Goal: Information Seeking & Learning: Learn about a topic

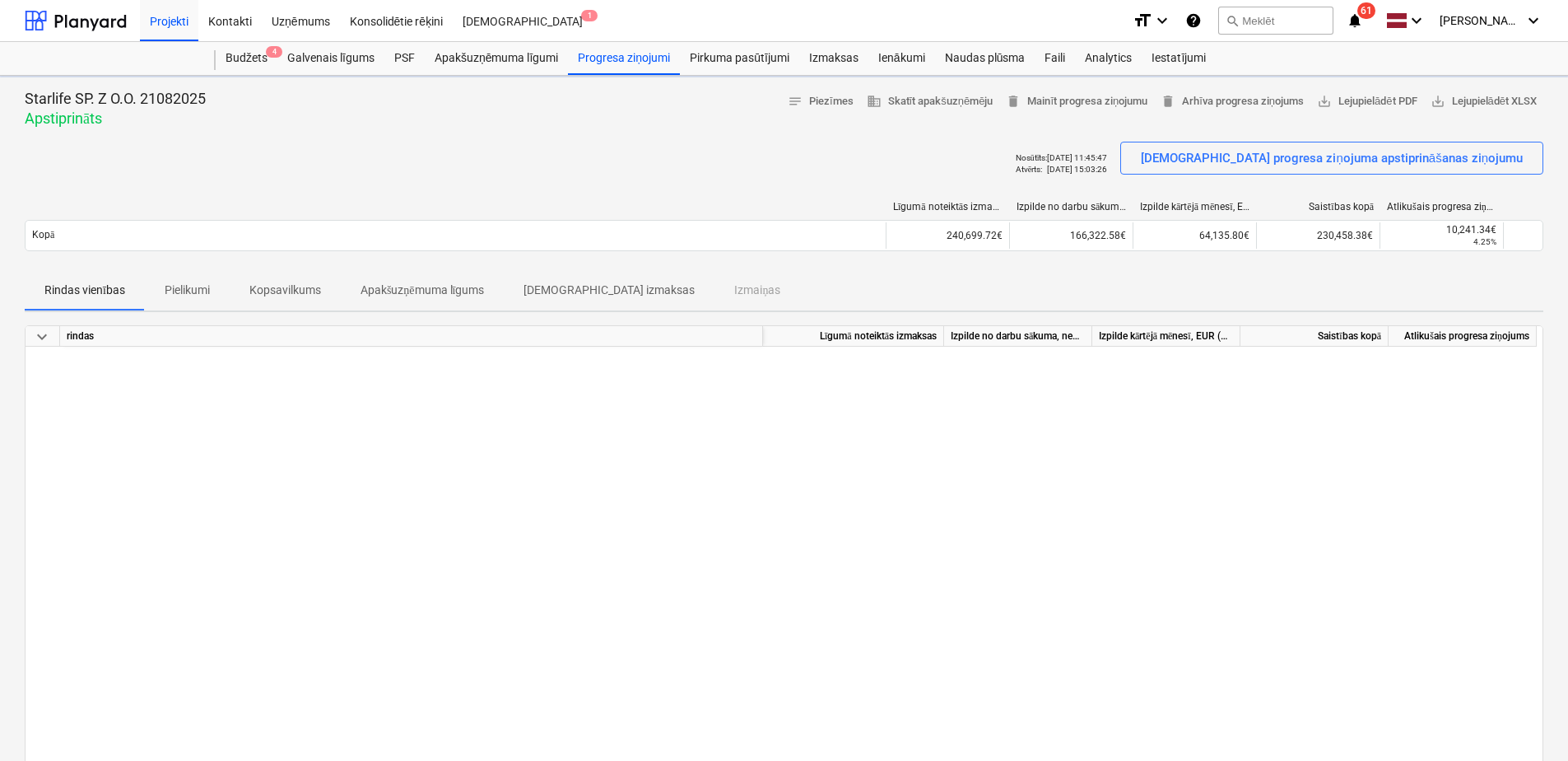
scroll to position [658, 0]
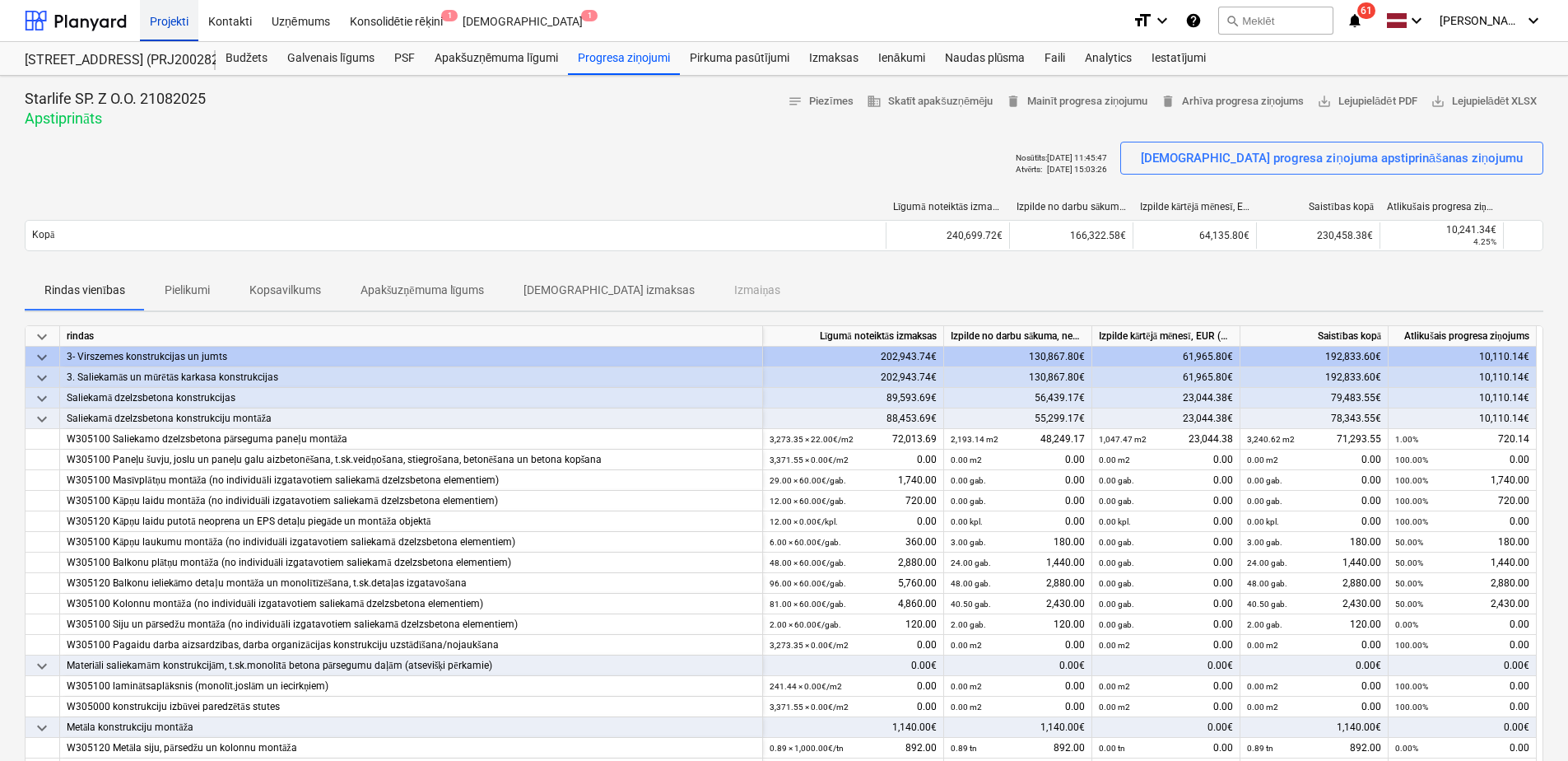
click at [165, 19] on div "Projekti" at bounding box center [169, 20] width 59 height 42
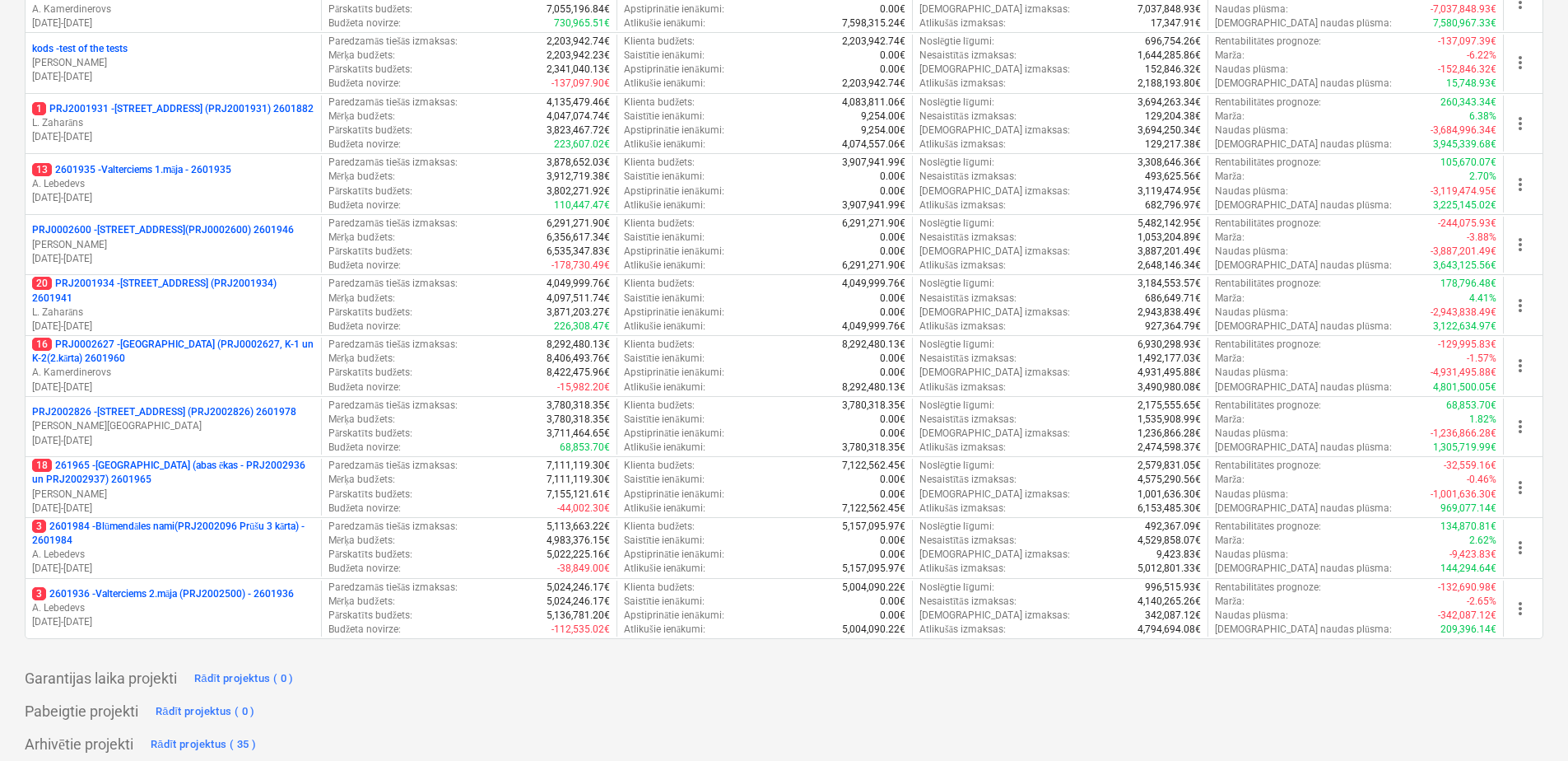
scroll to position [748, 0]
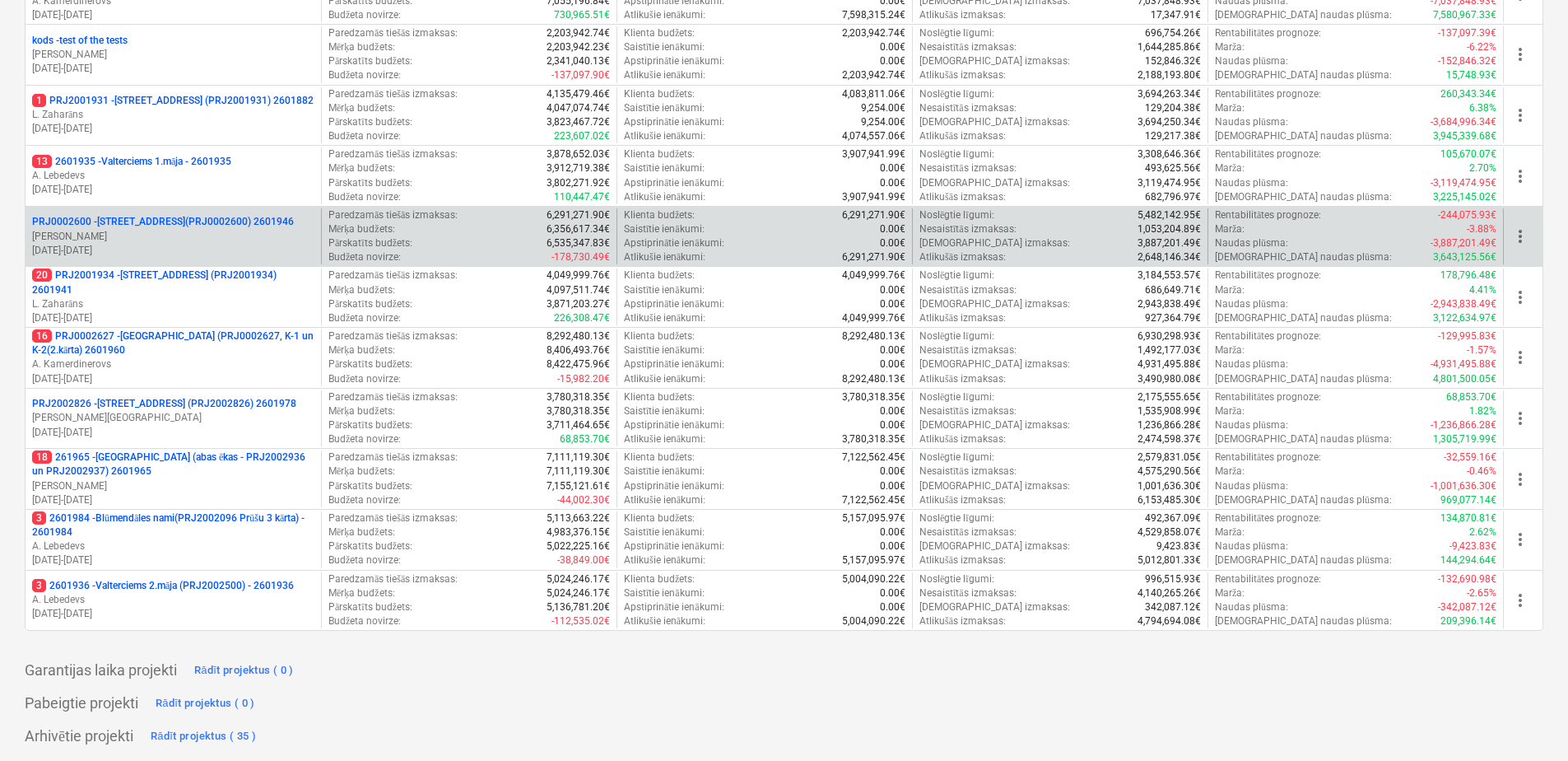
click at [152, 214] on p "PRJ0002600 - [STREET_ADDRESS](PRJ0002600) 2601946" at bounding box center [162, 221] width 262 height 14
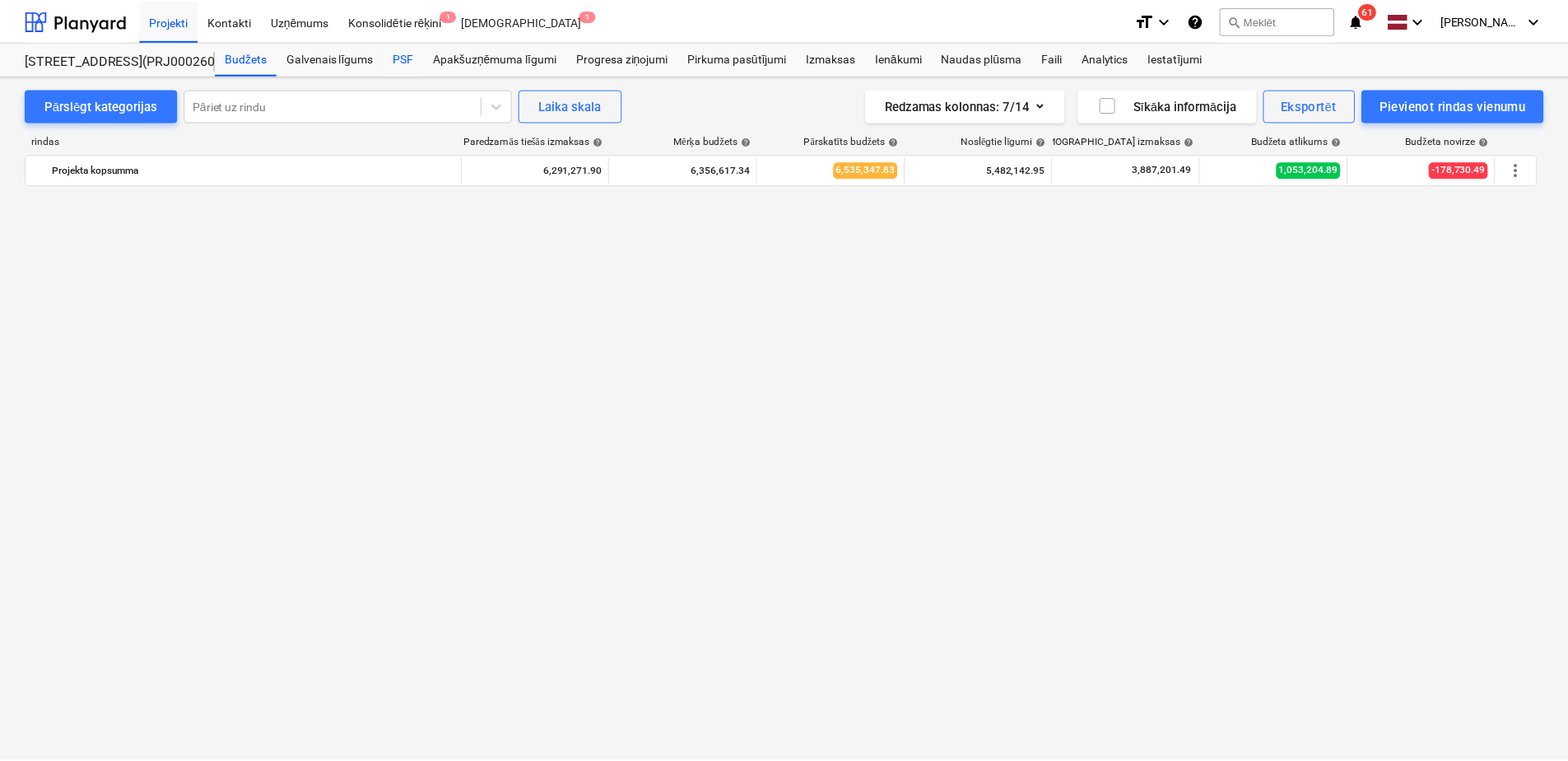
scroll to position [14098, 0]
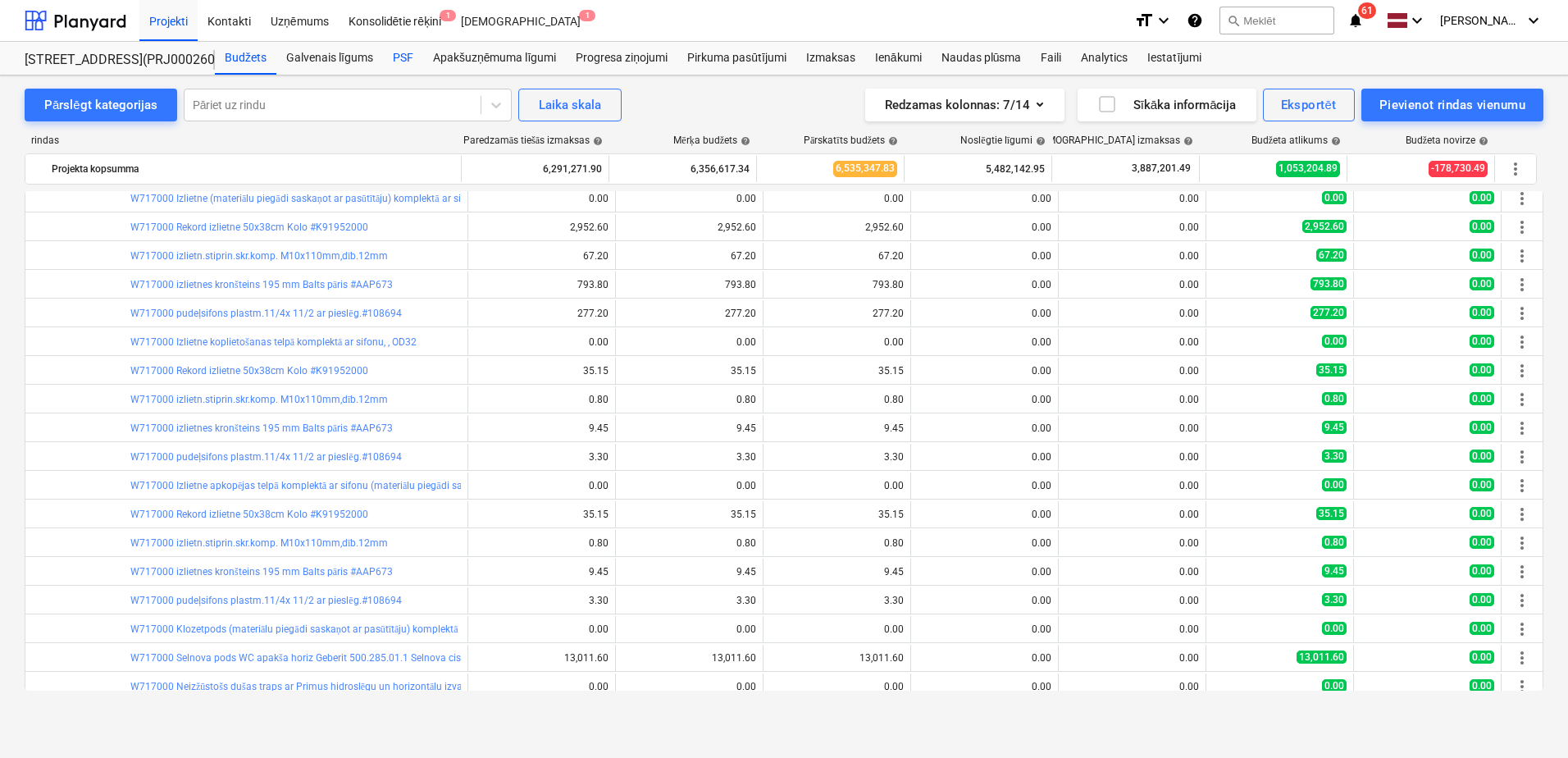
click at [402, 60] on div "PSF" at bounding box center [402, 58] width 40 height 33
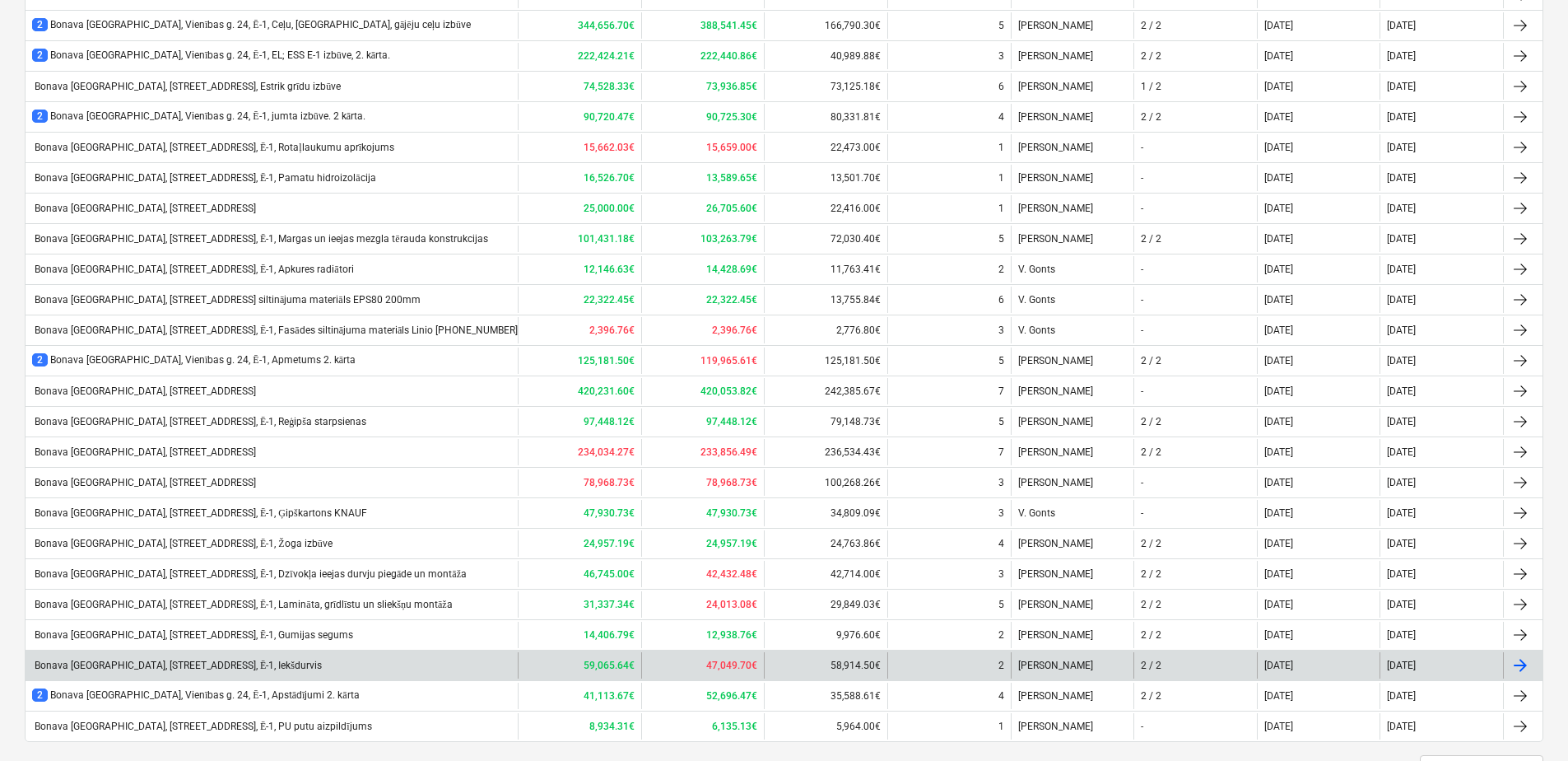
scroll to position [787, 0]
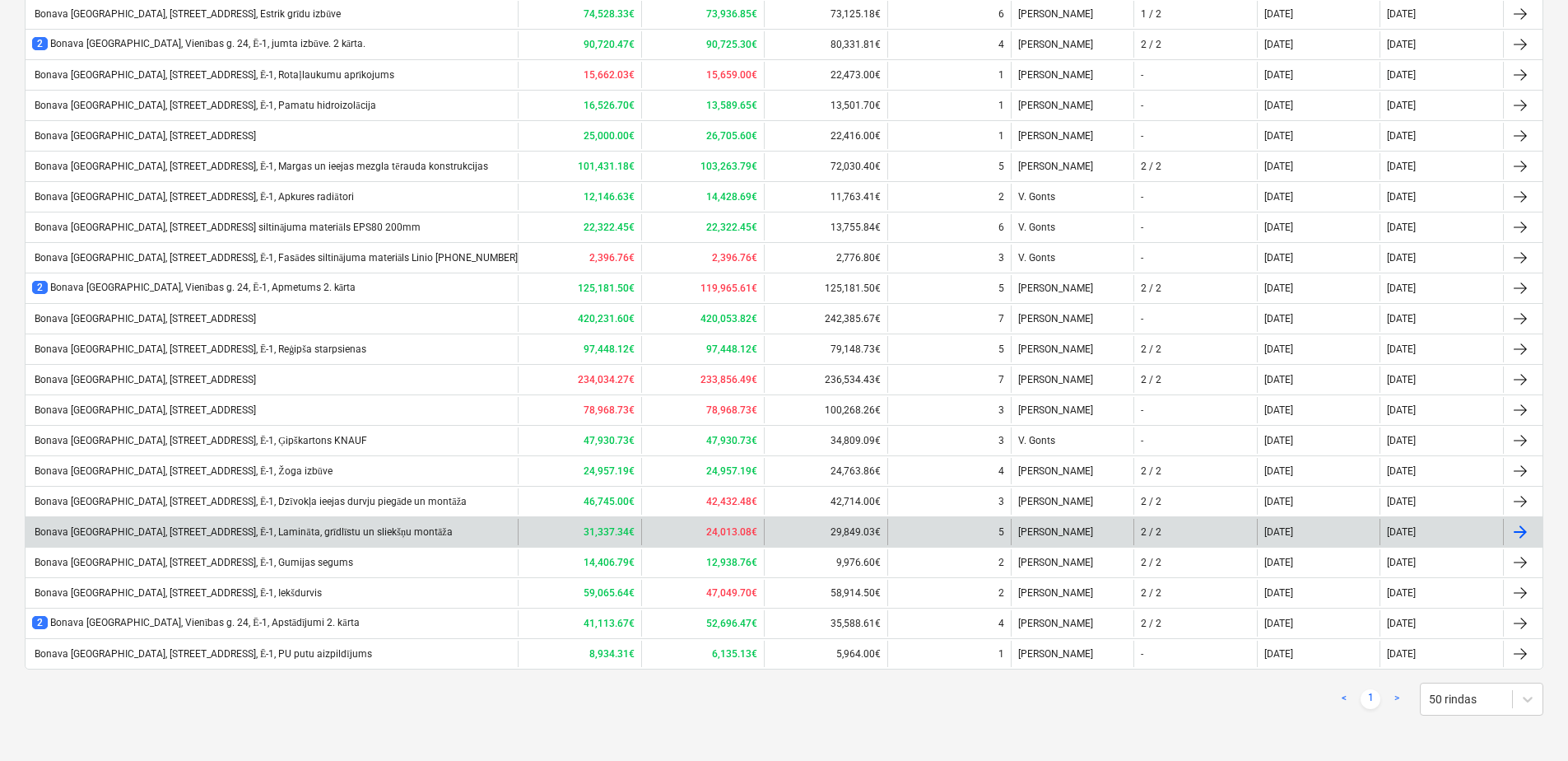
click at [98, 530] on div "Bonava [GEOGRAPHIC_DATA], [STREET_ADDRESS], Ē-1, Lamināta, grīdlīstu un sliekšņ…" at bounding box center [241, 532] width 420 height 12
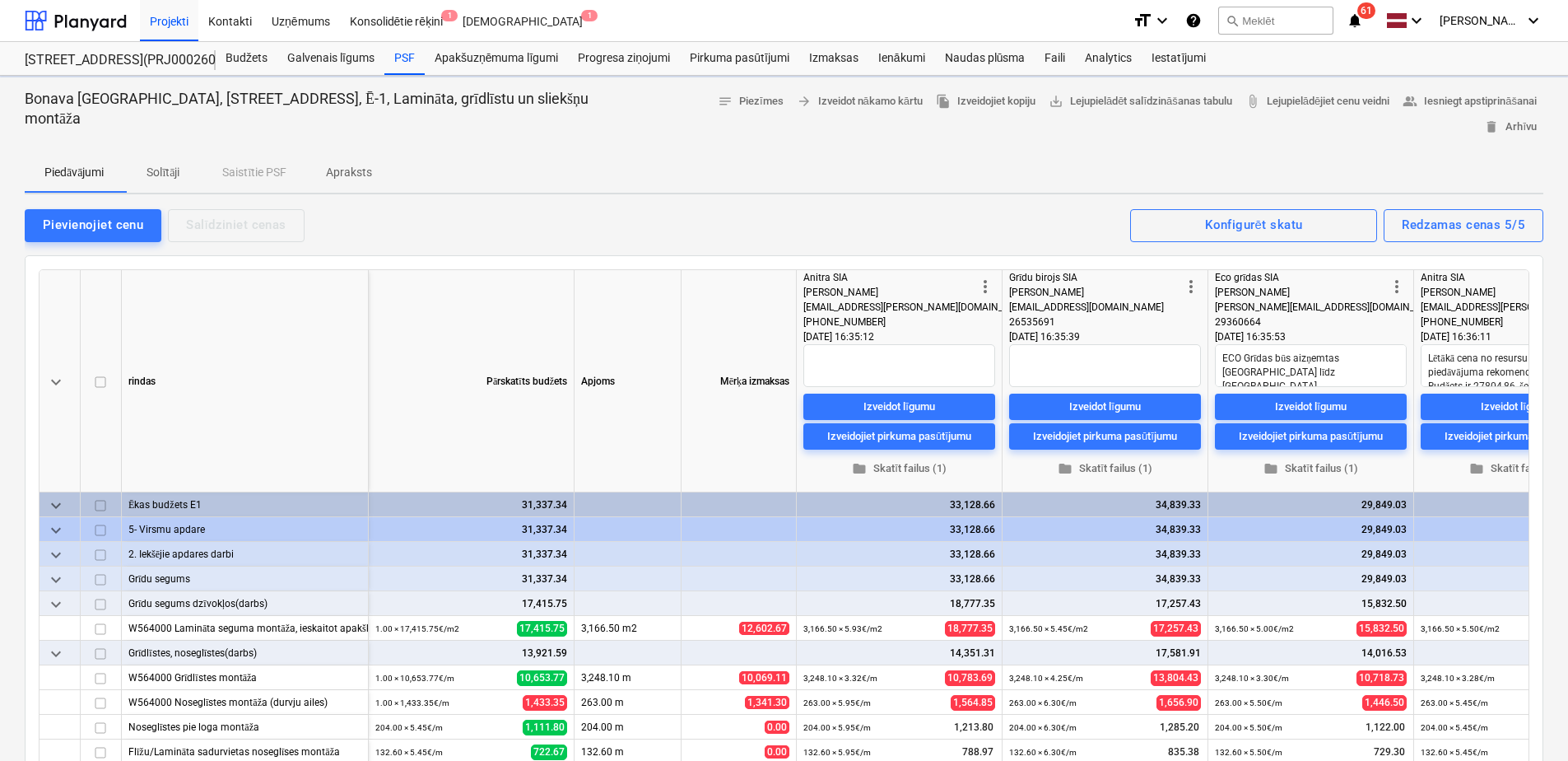
type textarea "x"
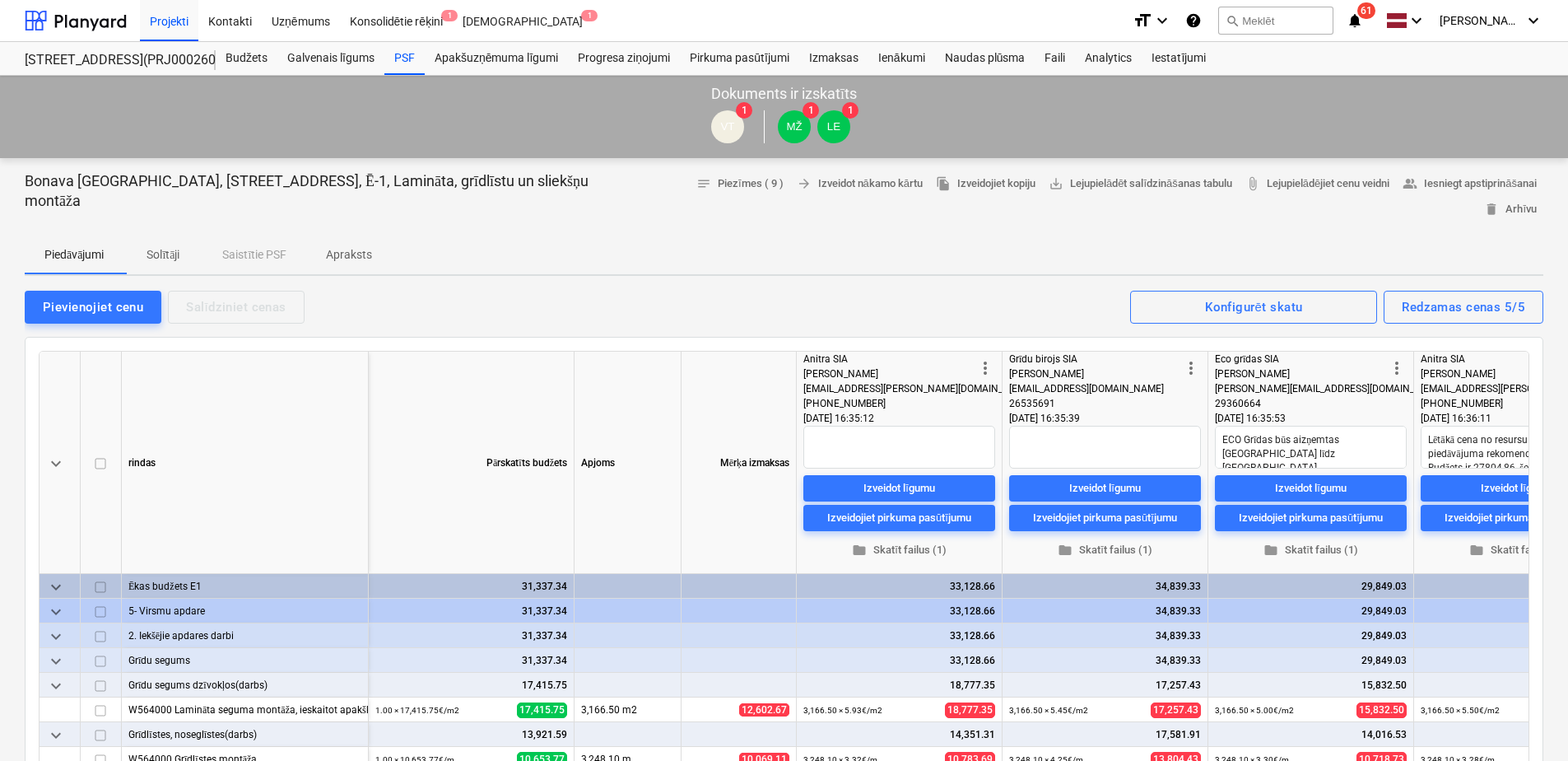
click at [371, 246] on p "Apraksts" at bounding box center [349, 255] width 46 height 18
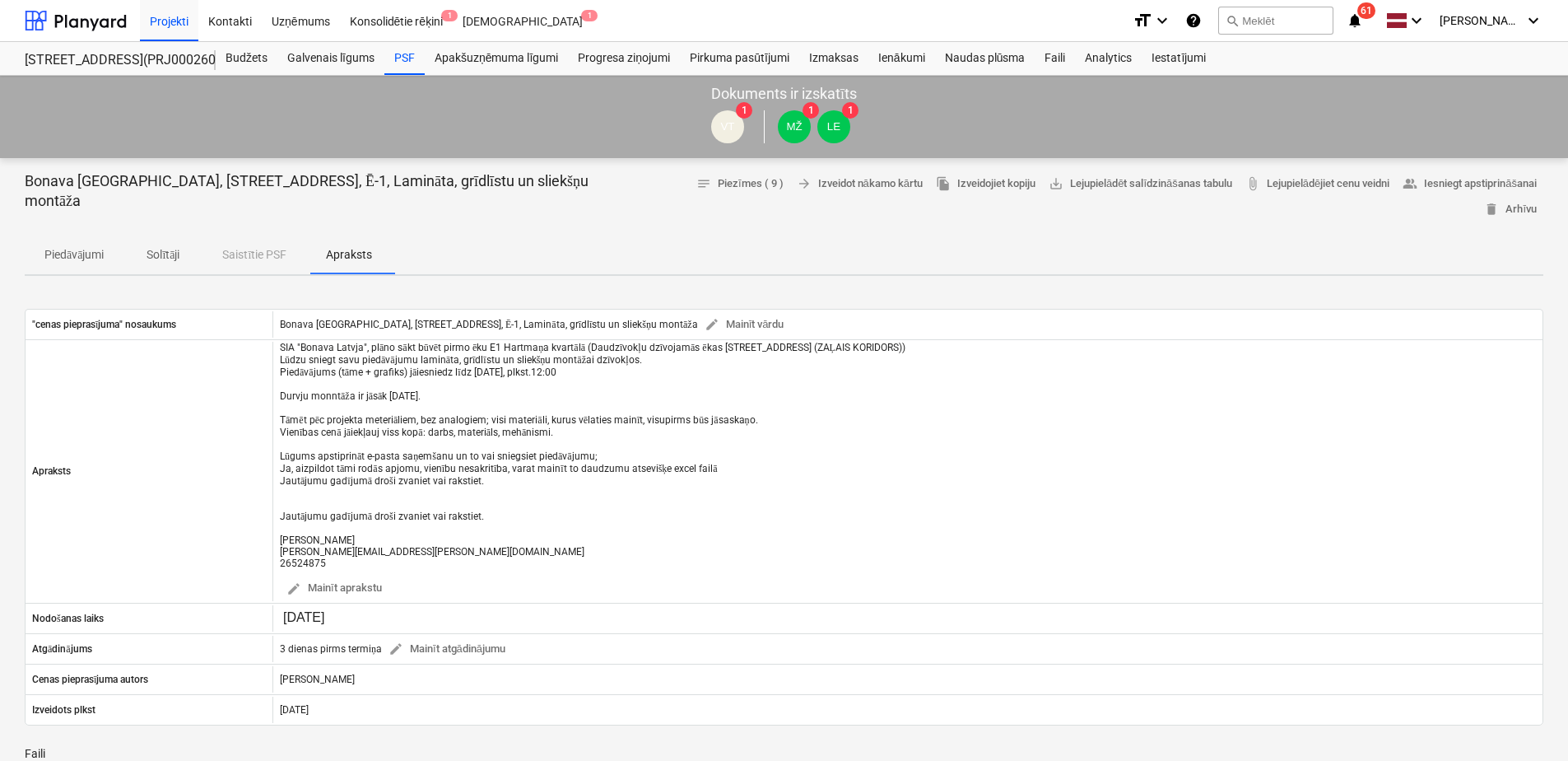
drag, startPoint x: 168, startPoint y: 228, endPoint x: 158, endPoint y: 233, distance: 11.2
click at [168, 246] on p "Solītāji" at bounding box center [163, 255] width 39 height 18
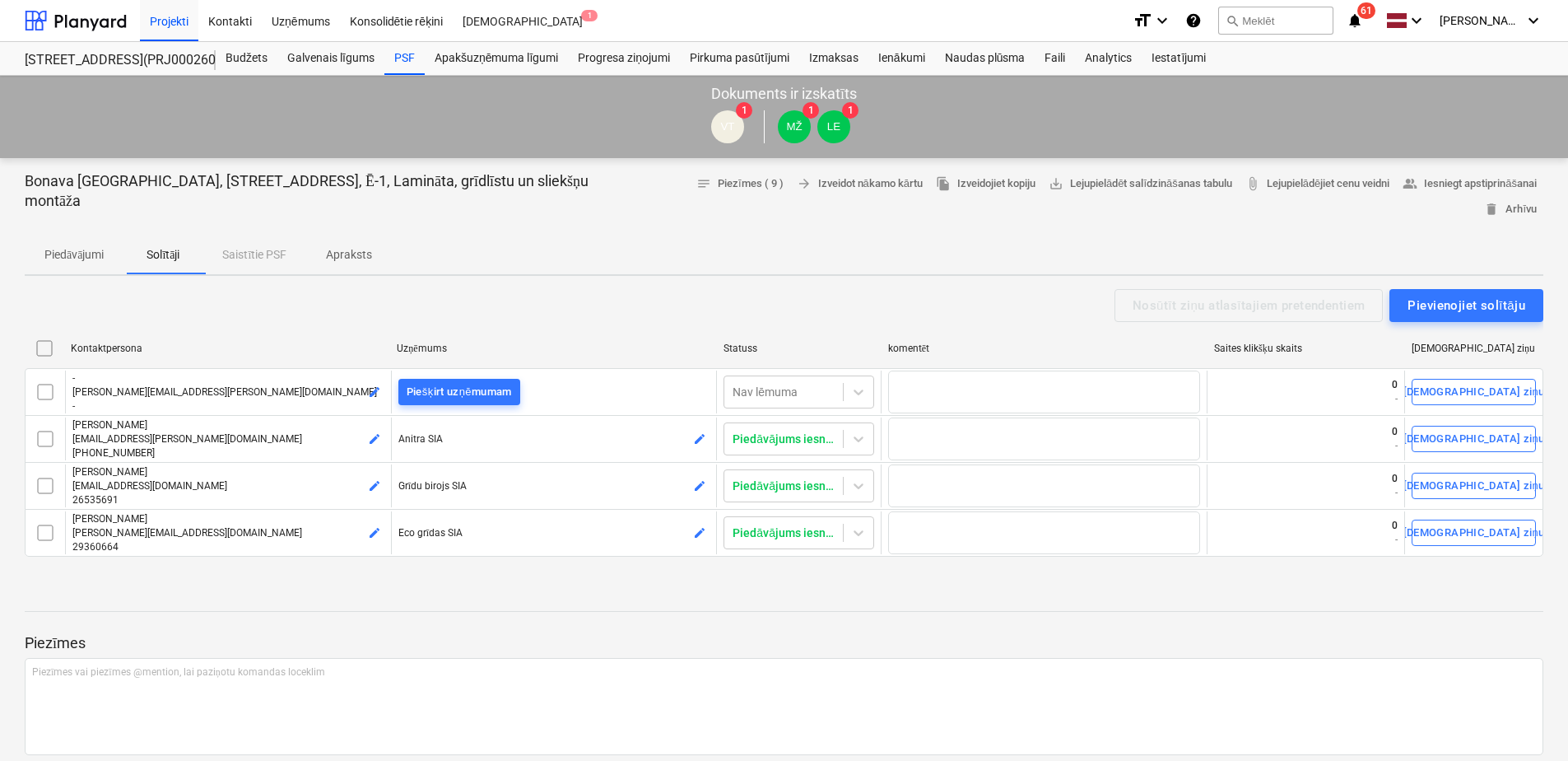
click at [348, 246] on p "Apraksts" at bounding box center [349, 255] width 46 height 18
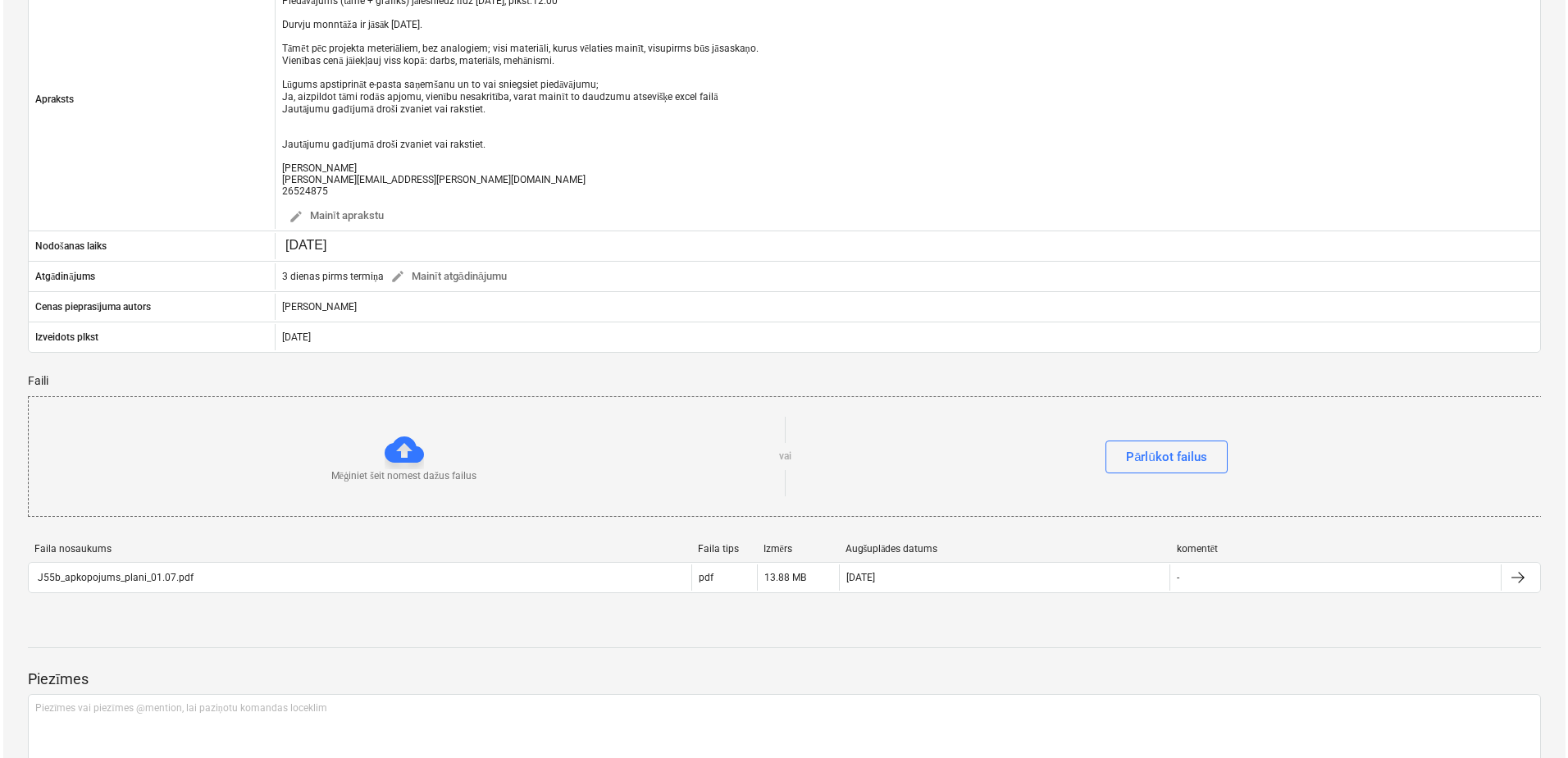
scroll to position [410, 0]
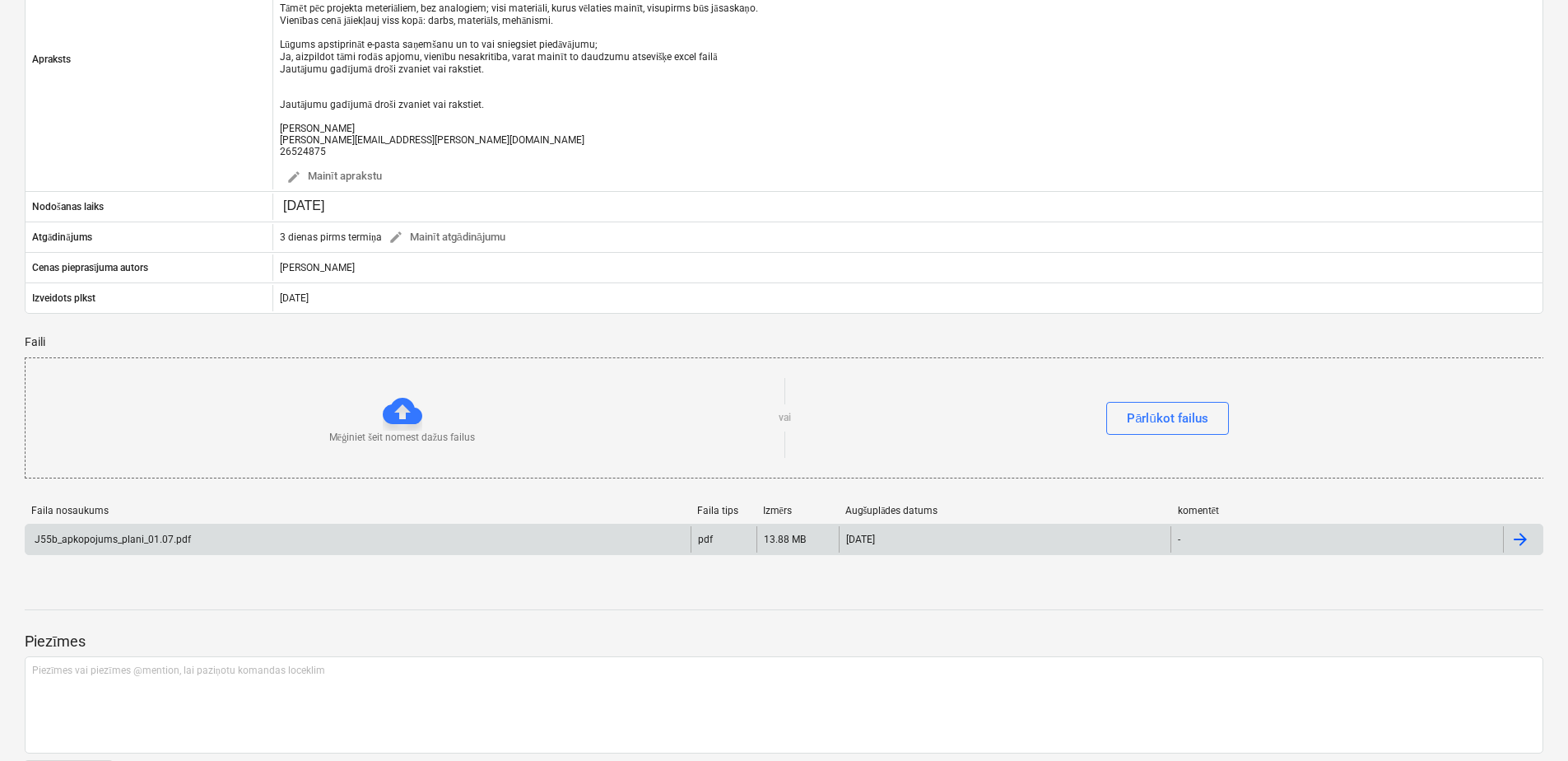
click at [130, 533] on div "J55b_apkopojums_plani_01.07.pdf" at bounding box center [111, 539] width 158 height 11
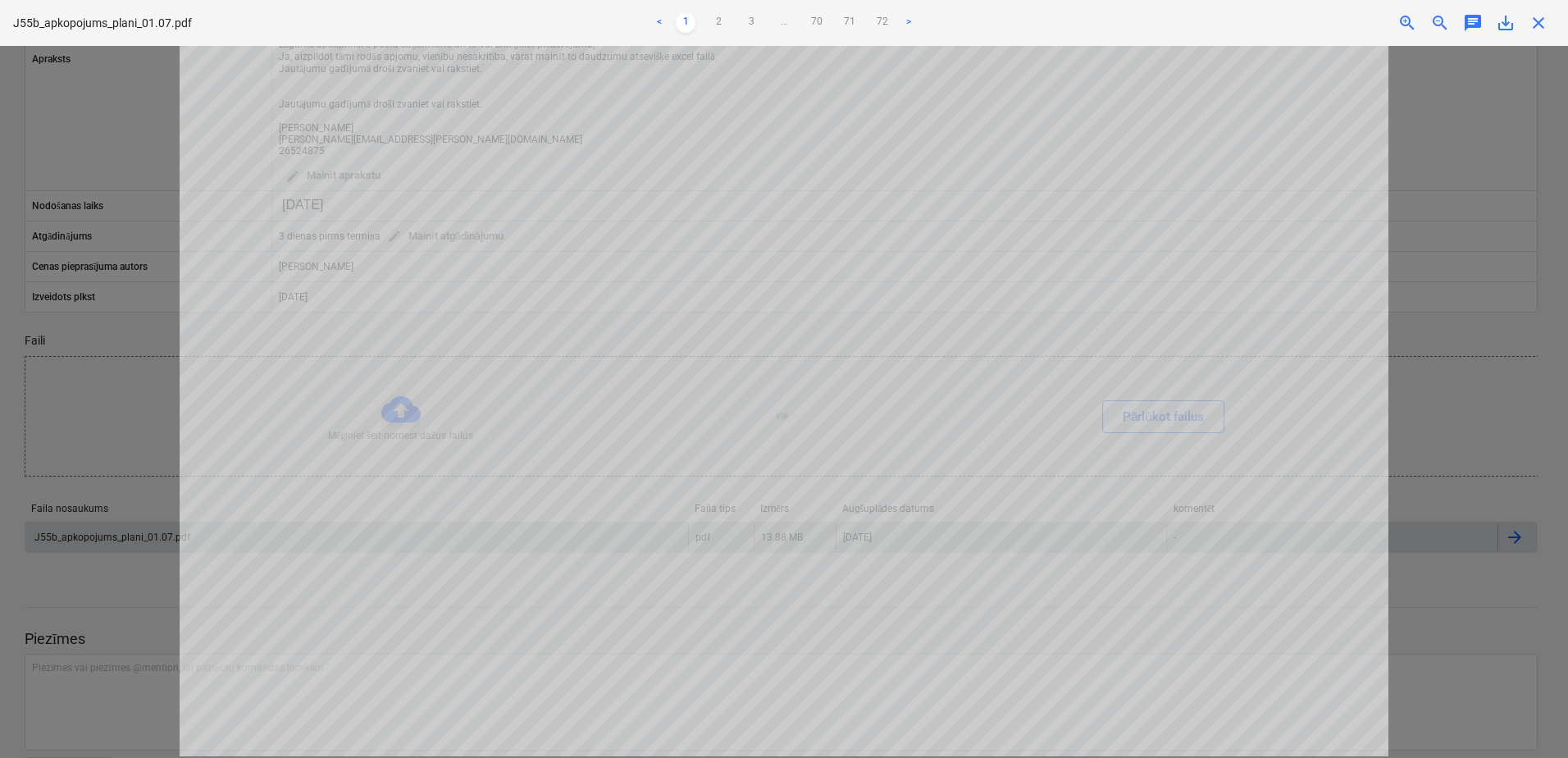
scroll to position [146, 0]
click at [717, 20] on link "2" at bounding box center [718, 22] width 20 height 20
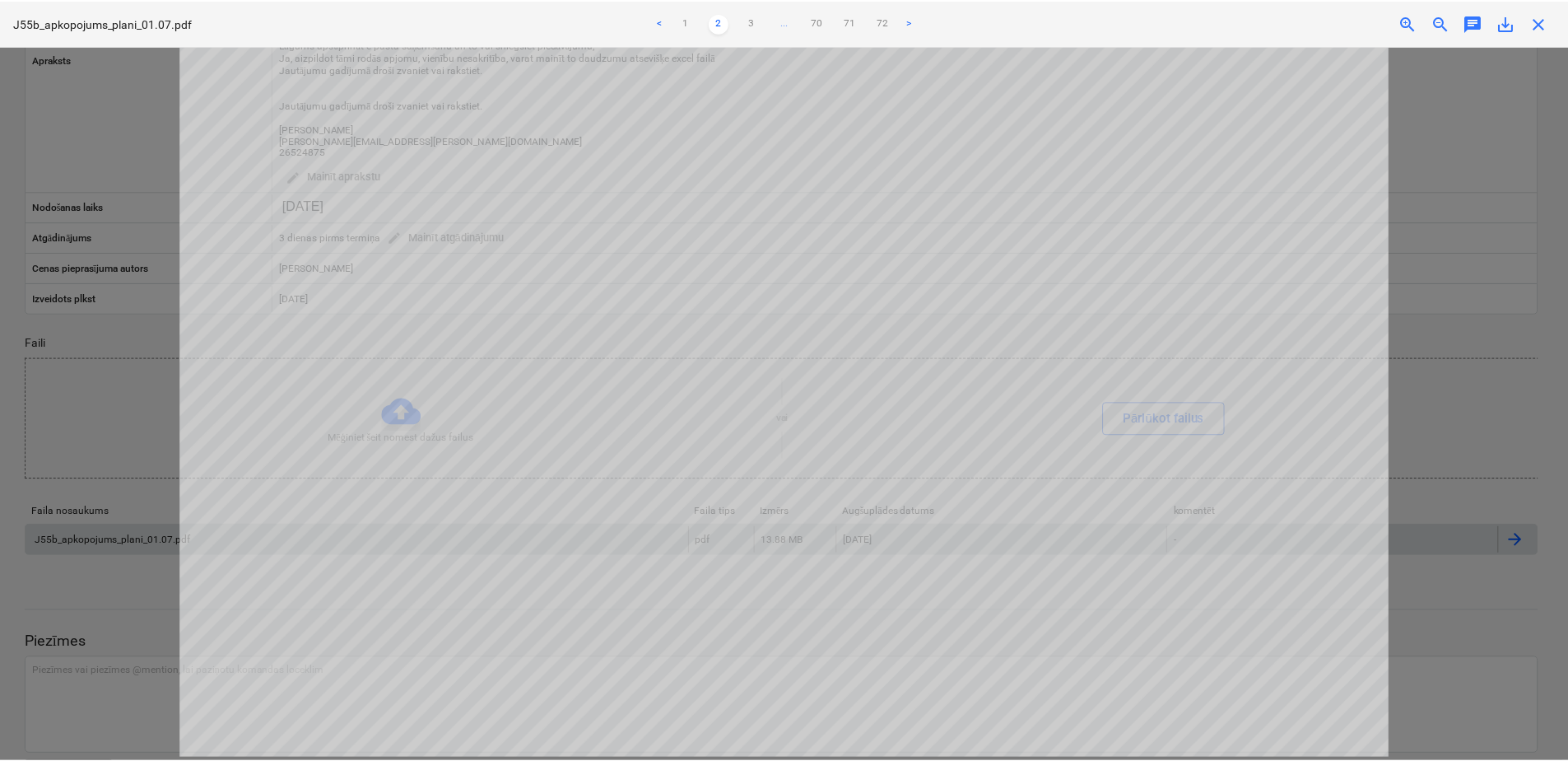
scroll to position [0, 0]
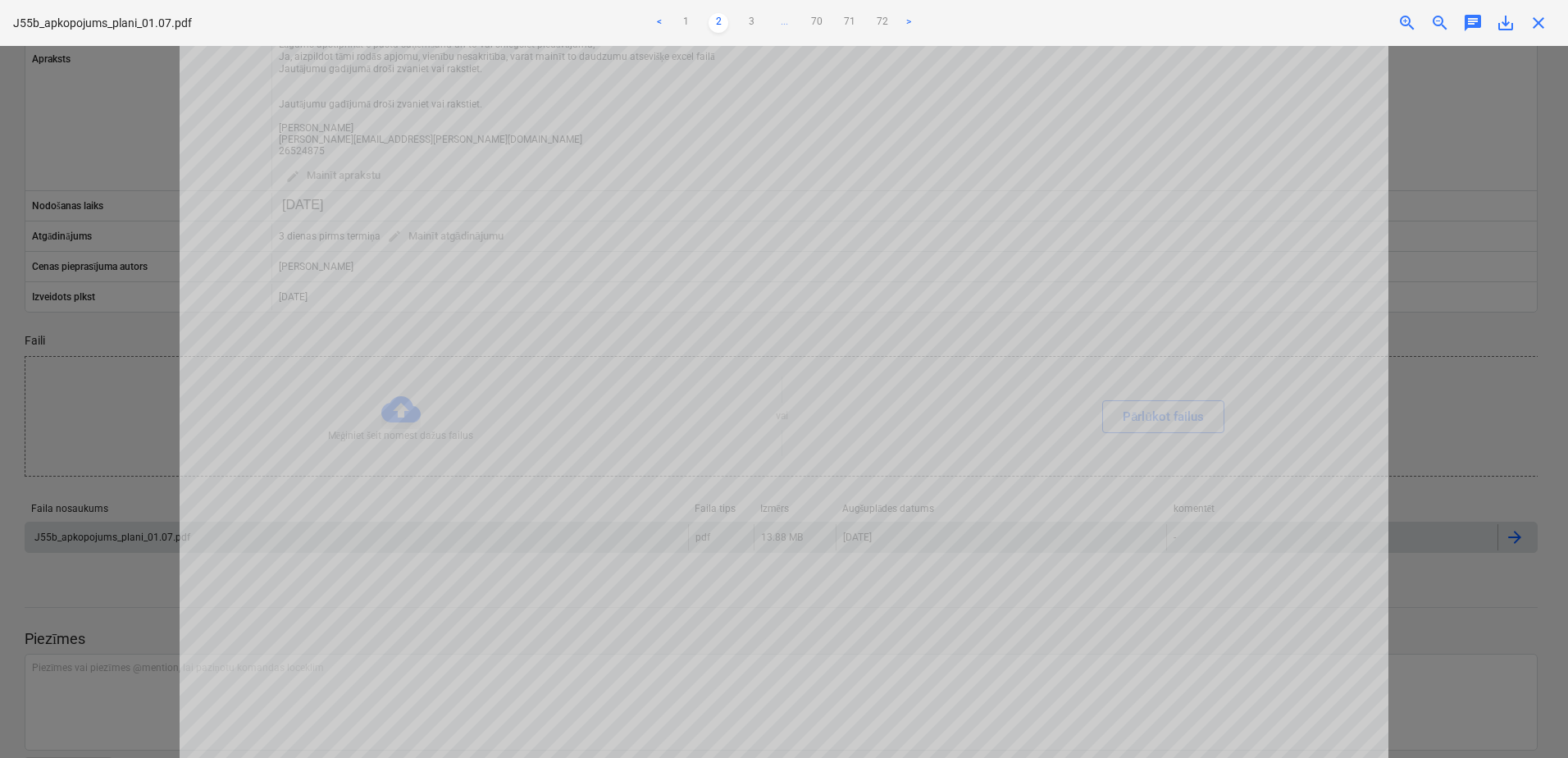
click at [1534, 27] on span "close" at bounding box center [1537, 22] width 20 height 20
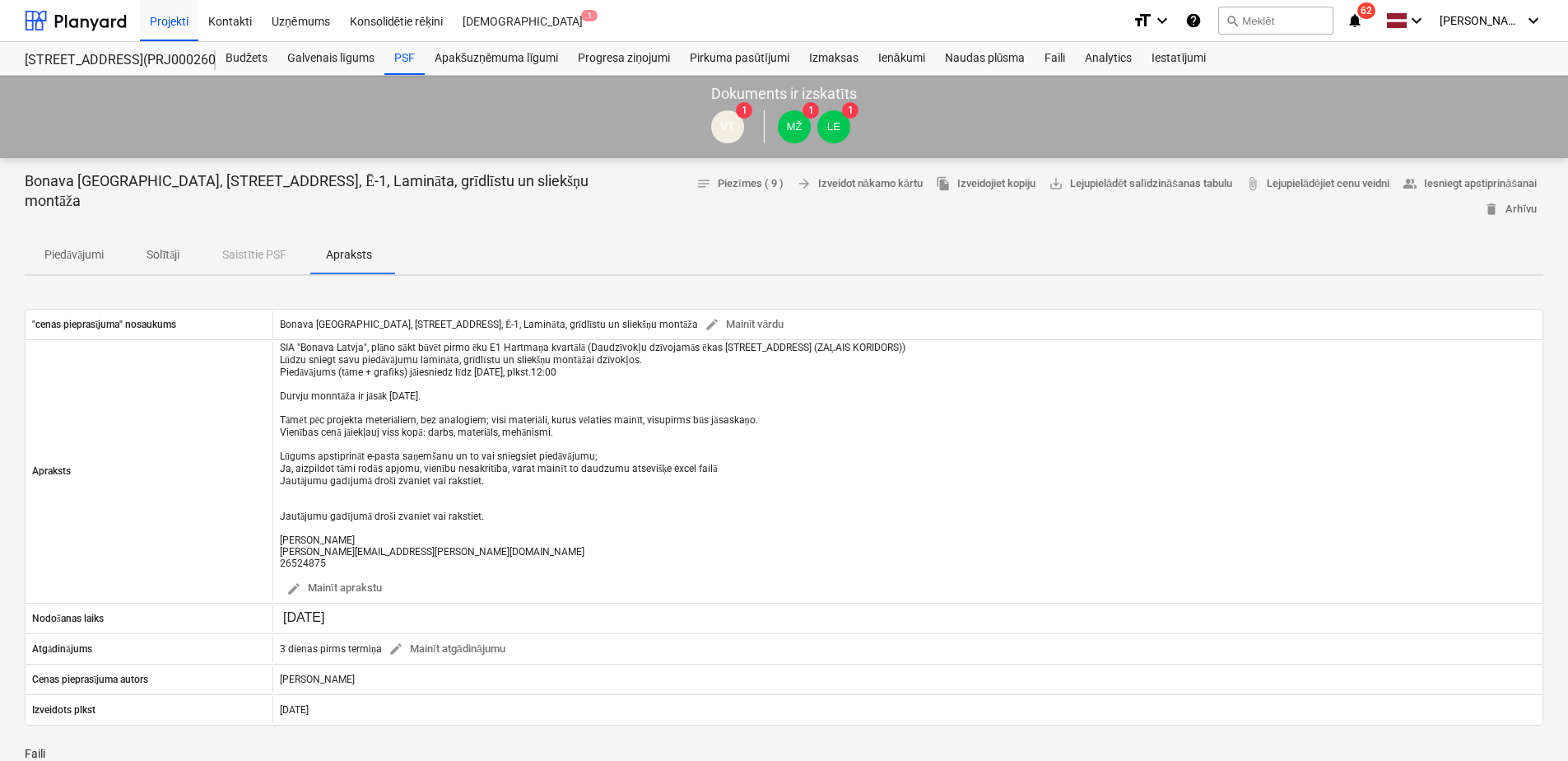
click at [76, 246] on p "Piedāvājumi" at bounding box center [75, 255] width 60 height 18
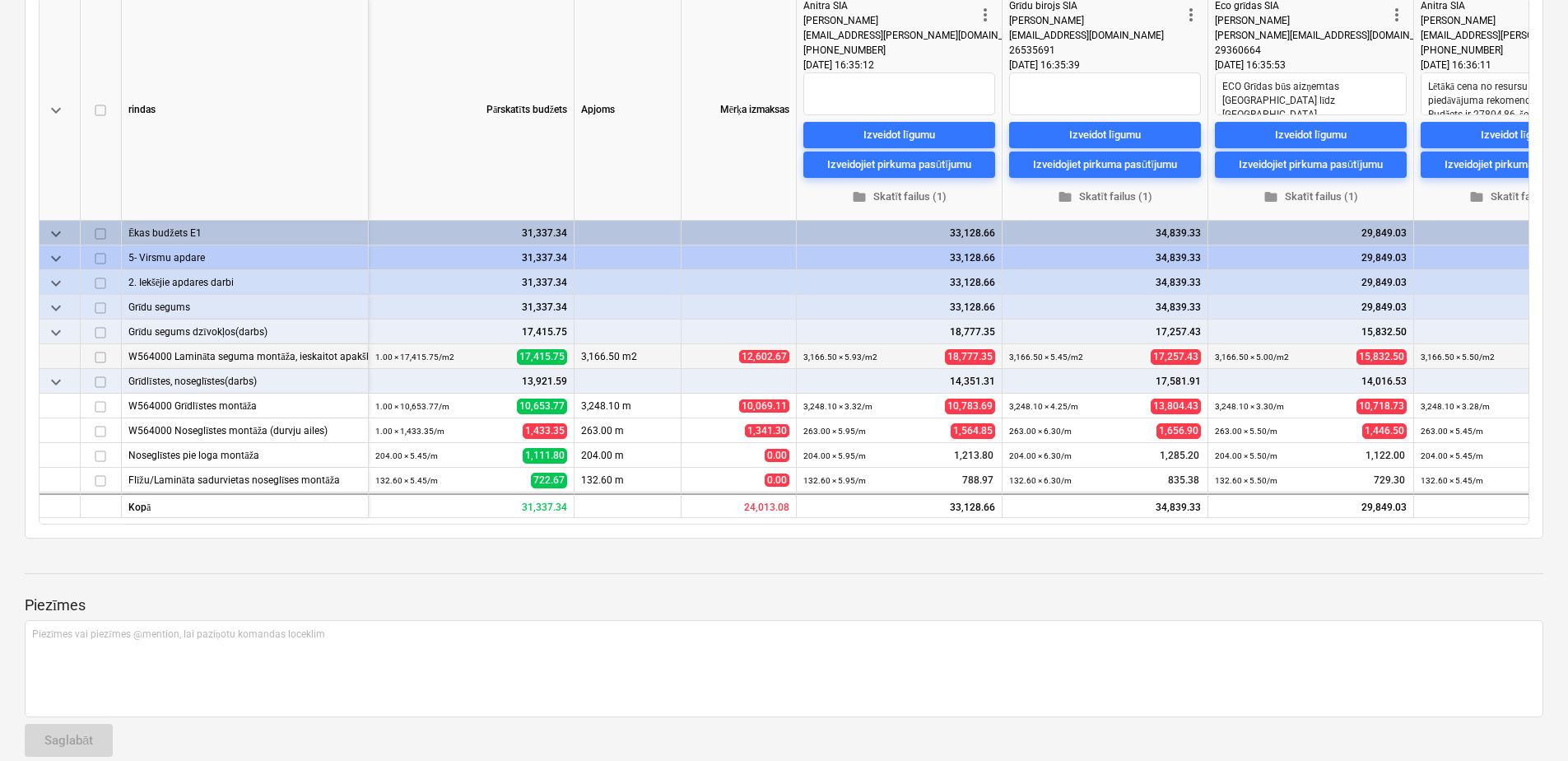
scroll to position [329, 0]
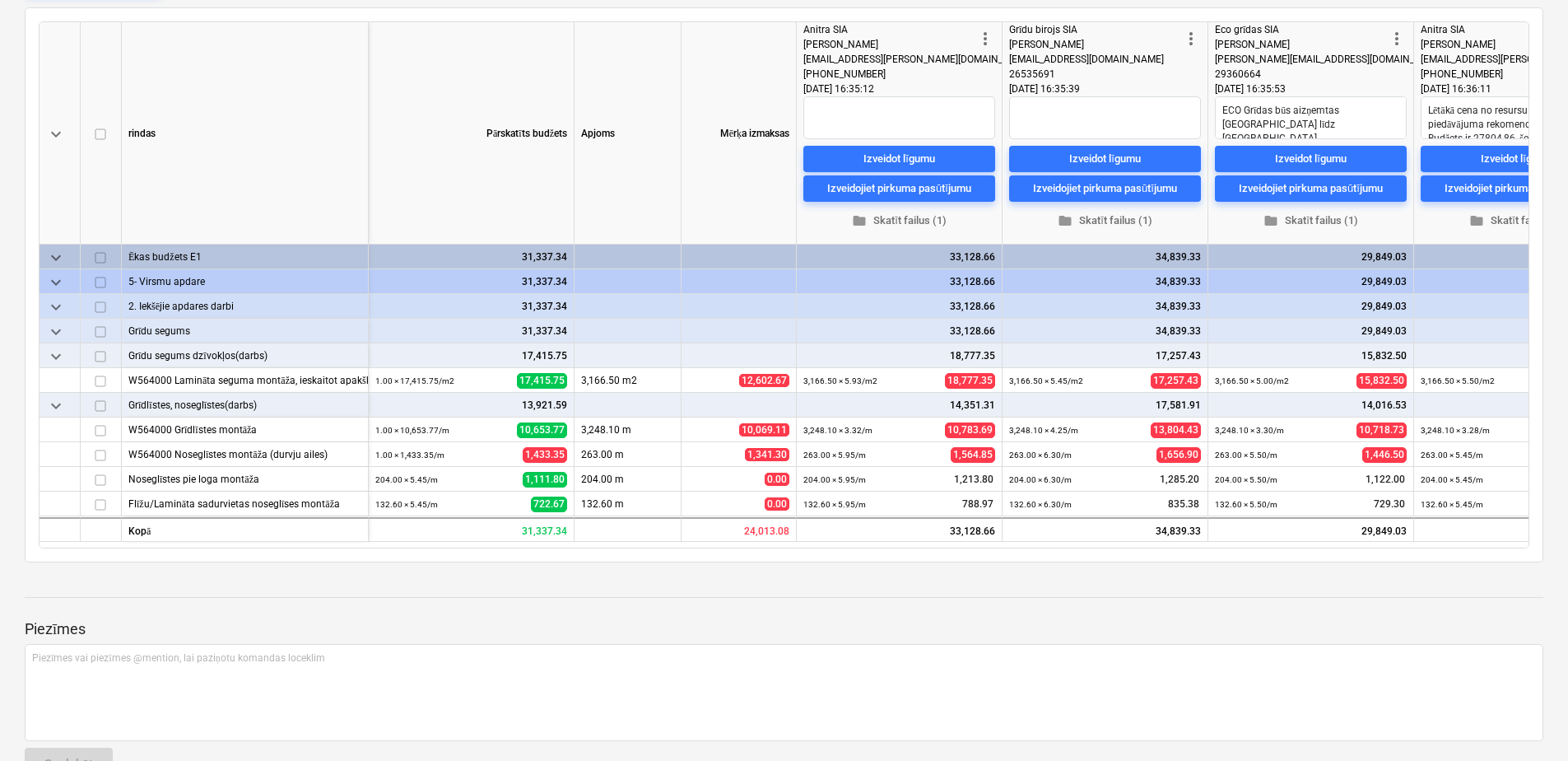
type textarea "x"
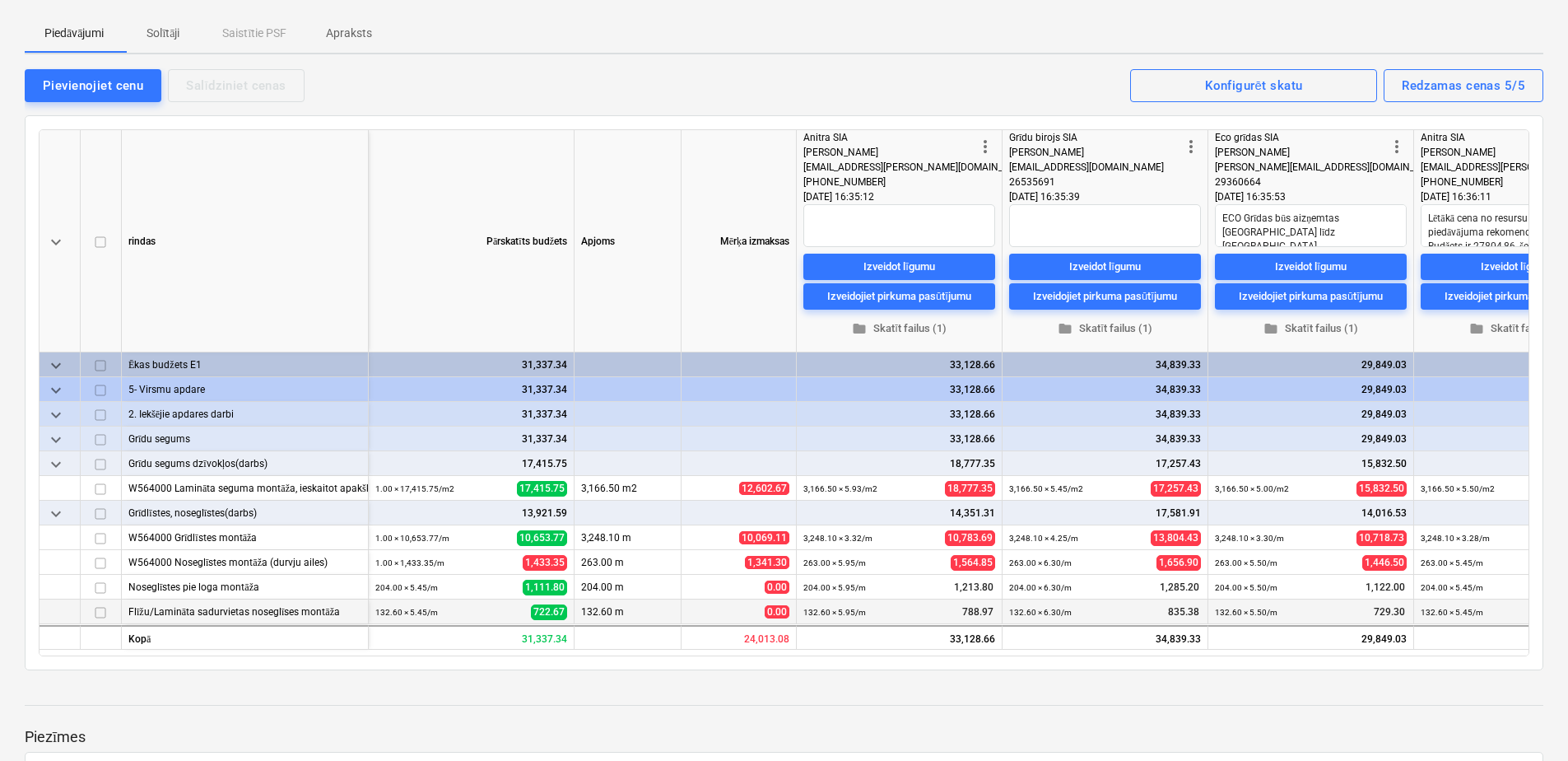
scroll to position [247, 0]
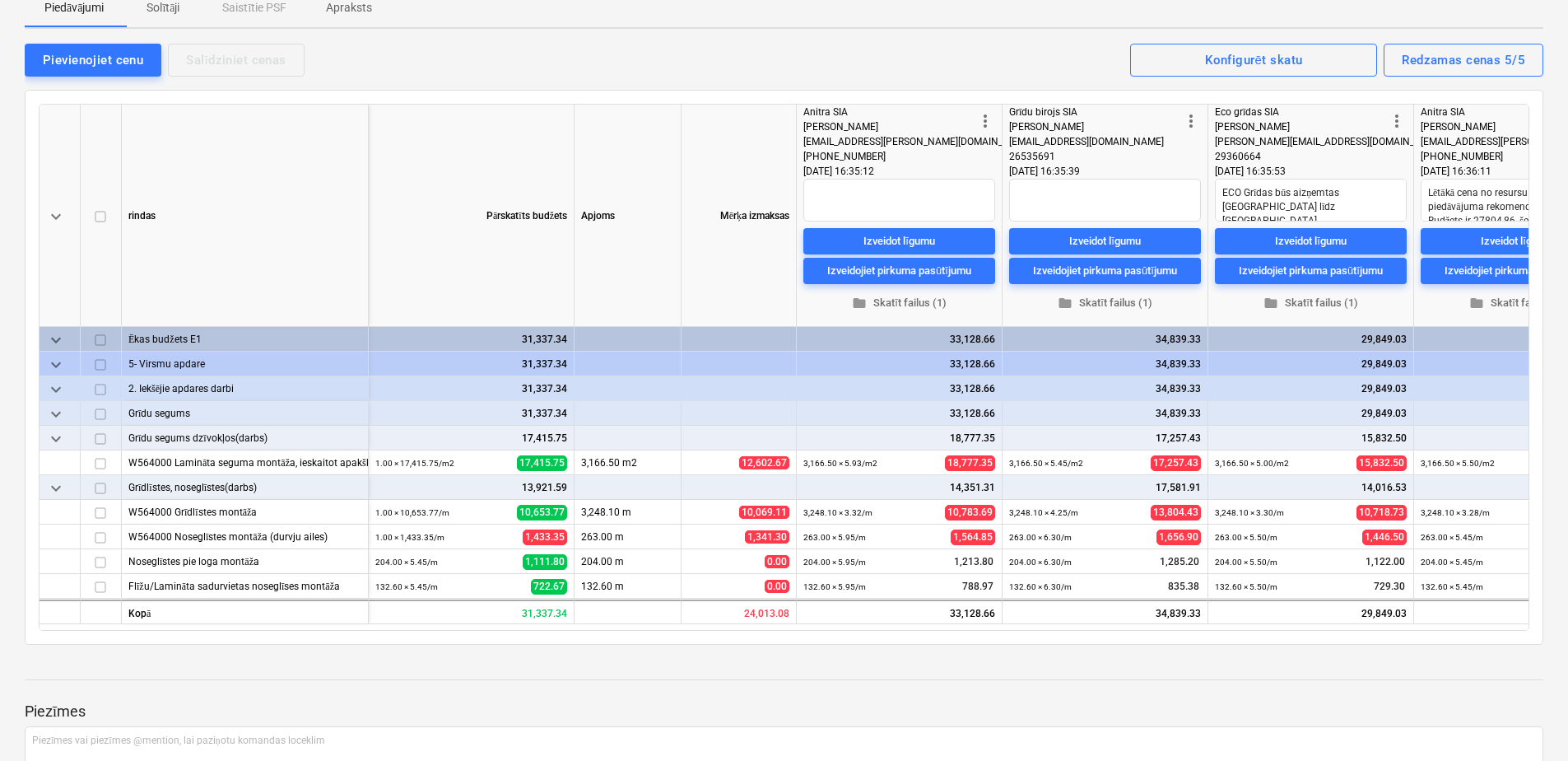
type textarea "x"
